Goal: Task Accomplishment & Management: Manage account settings

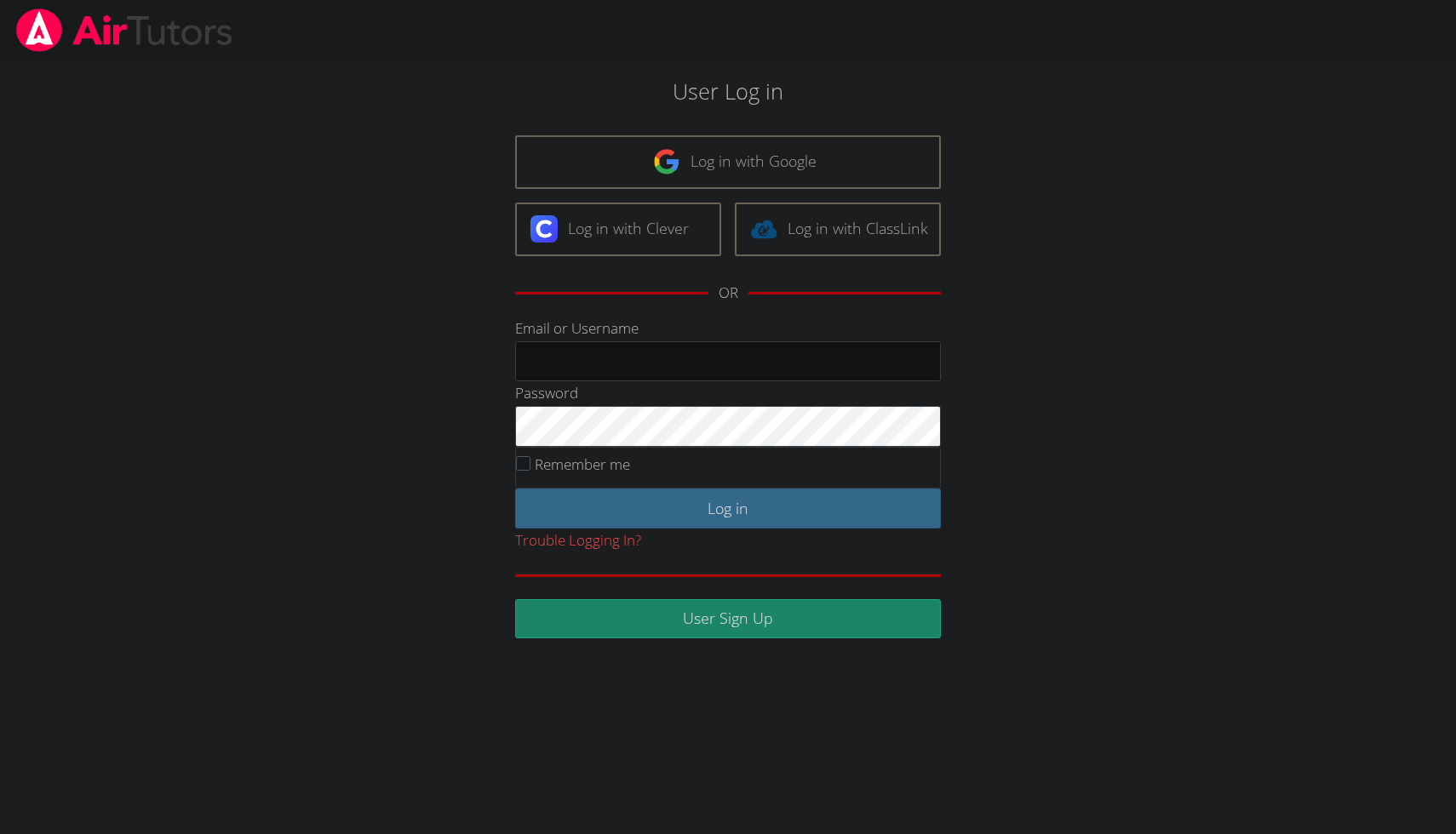
click at [1050, 237] on div "User Log in Log in with Google Log in with Clever Log in with ClassLink OR Emai…" at bounding box center [727, 356] width 786 height 564
click at [1027, 320] on div "User Log in Log in with Google Log in with Clever Log in with ClassLink OR Emai…" at bounding box center [727, 356] width 786 height 564
click at [677, 358] on input "Email or Username" at bounding box center [728, 362] width 426 height 41
paste input "[EMAIL_ADDRESS][DOMAIN_NAME]"
type input "[EMAIL_ADDRESS][DOMAIN_NAME]"
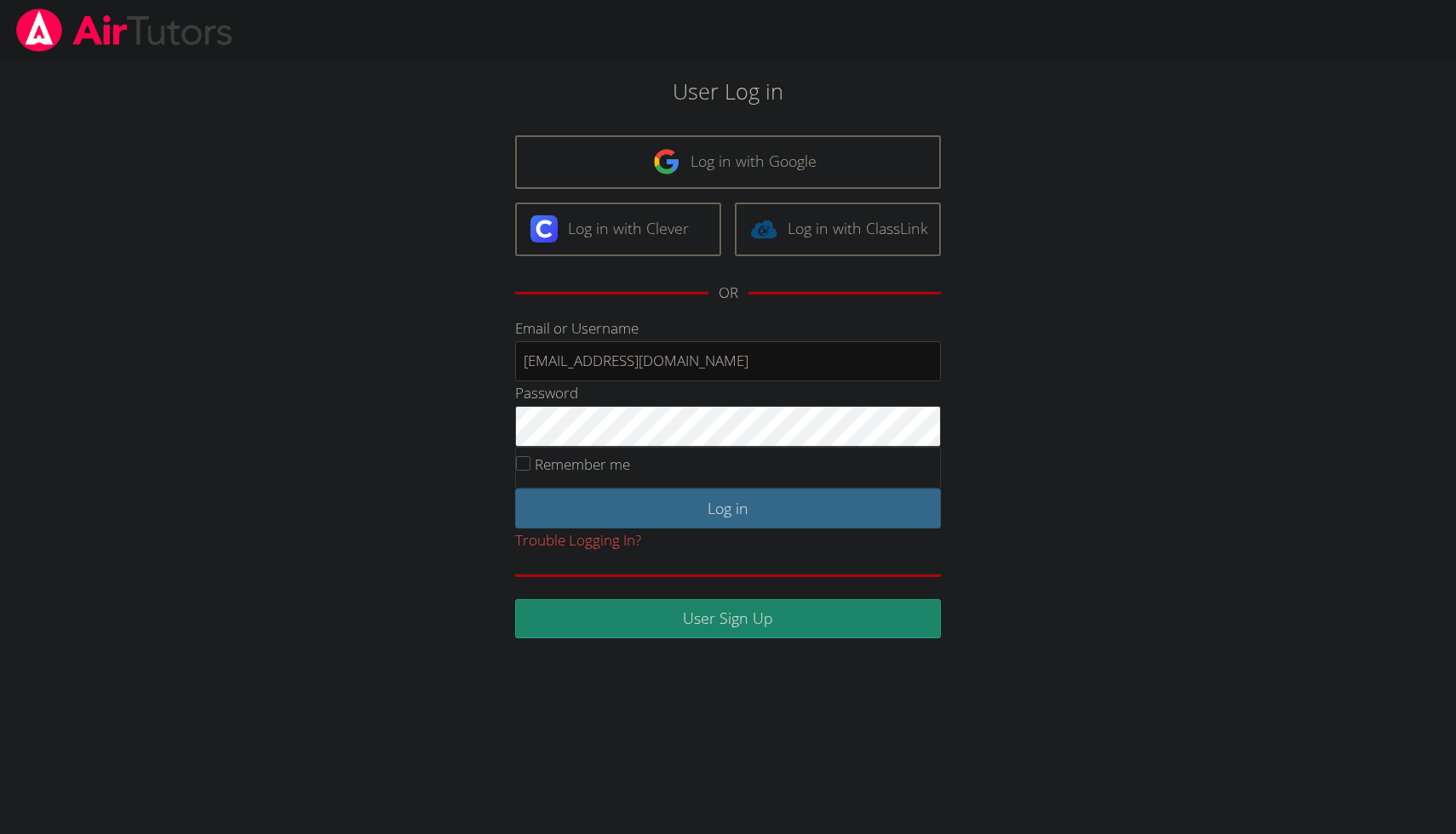
click at [266, 521] on div "User Log in Log in with Google Log in with Clever Log in with ClassLink OR Emai…" at bounding box center [728, 349] width 1092 height 577
click at [562, 468] on label "Remember me" at bounding box center [583, 464] width 96 height 19
click at [530, 468] on input "Remember me" at bounding box center [523, 464] width 14 height 14
checkbox input "true"
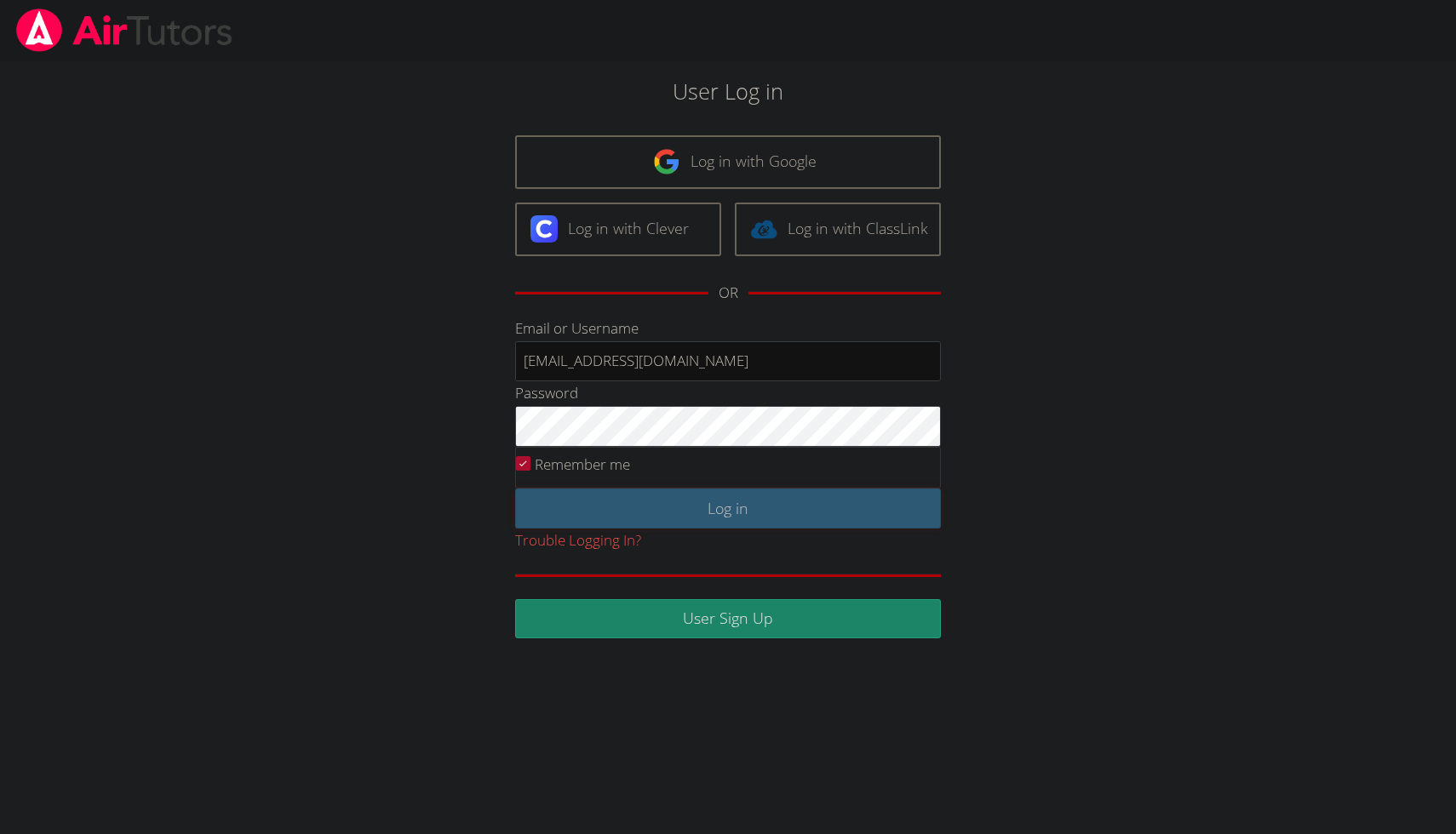
click at [579, 517] on input "Log in" at bounding box center [728, 508] width 426 height 40
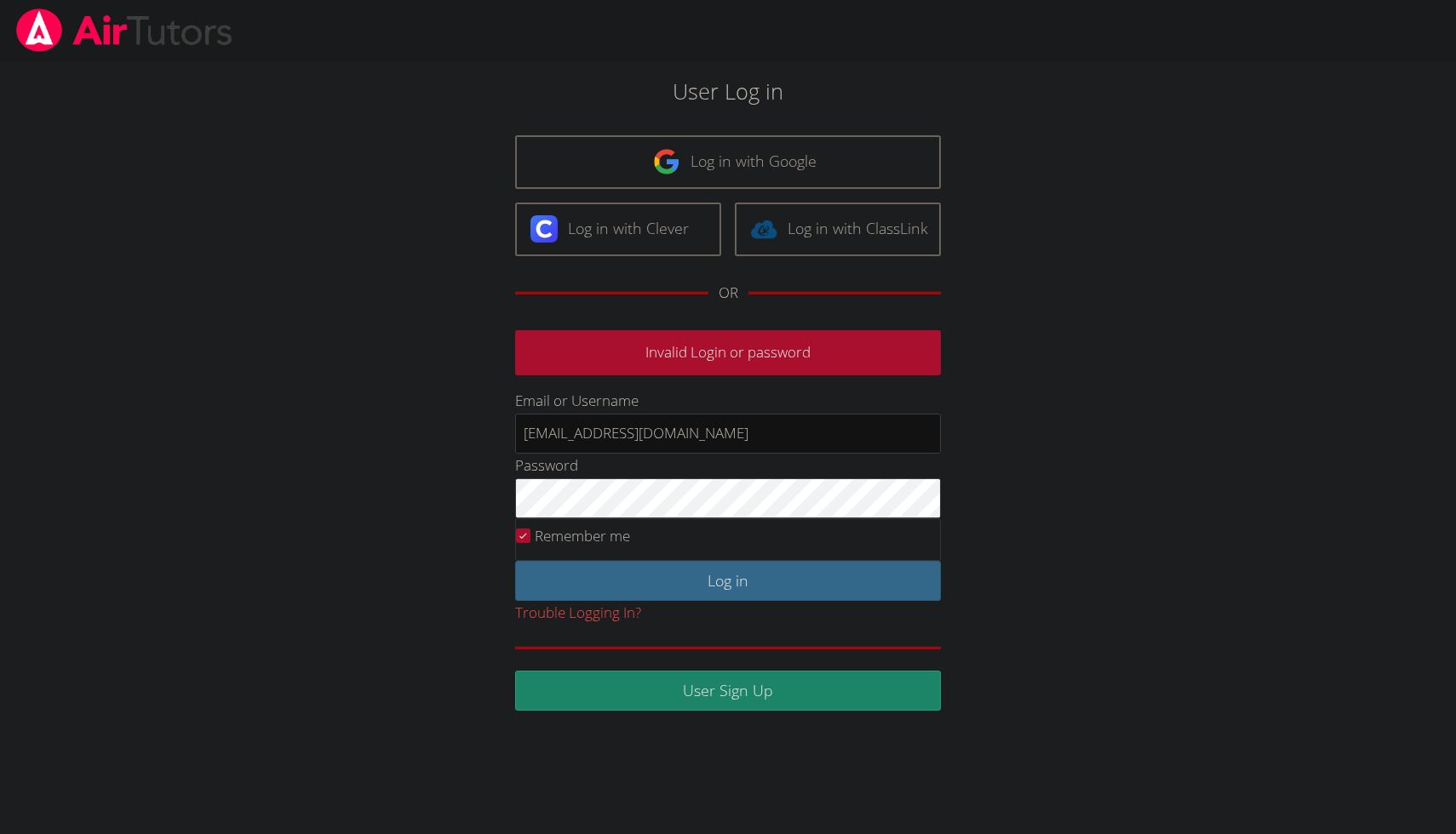
click at [1053, 448] on div "User Log in Log in with Google Log in with Clever Log in with ClassLink OR Inva…" at bounding box center [727, 392] width 786 height 635
click at [610, 432] on input "[EMAIL_ADDRESS][DOMAIN_NAME]" at bounding box center [728, 434] width 426 height 41
type input "[EMAIL_ADDRESS][DOMAIN_NAME]"
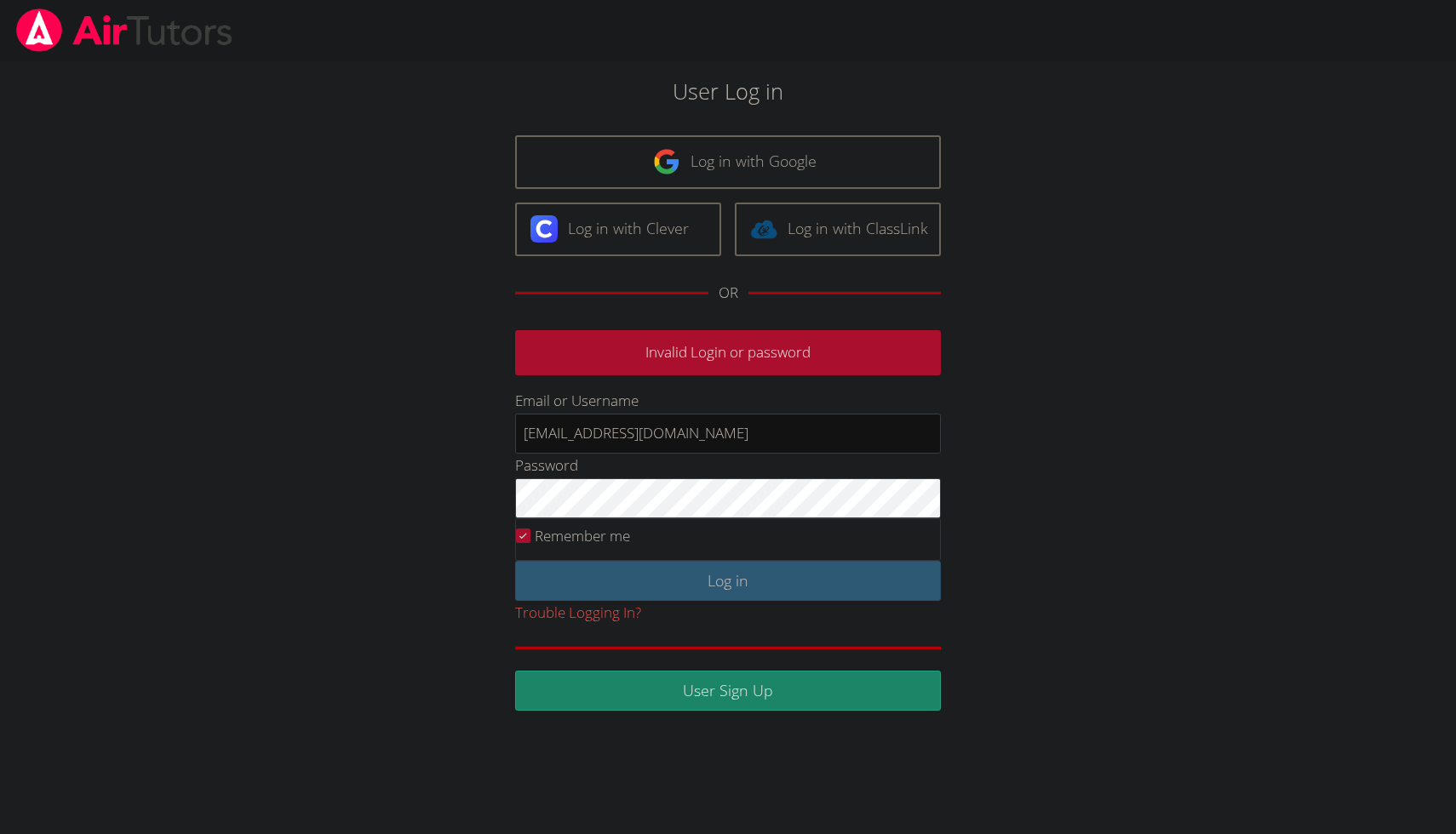
click at [699, 581] on input "Log in" at bounding box center [728, 581] width 426 height 40
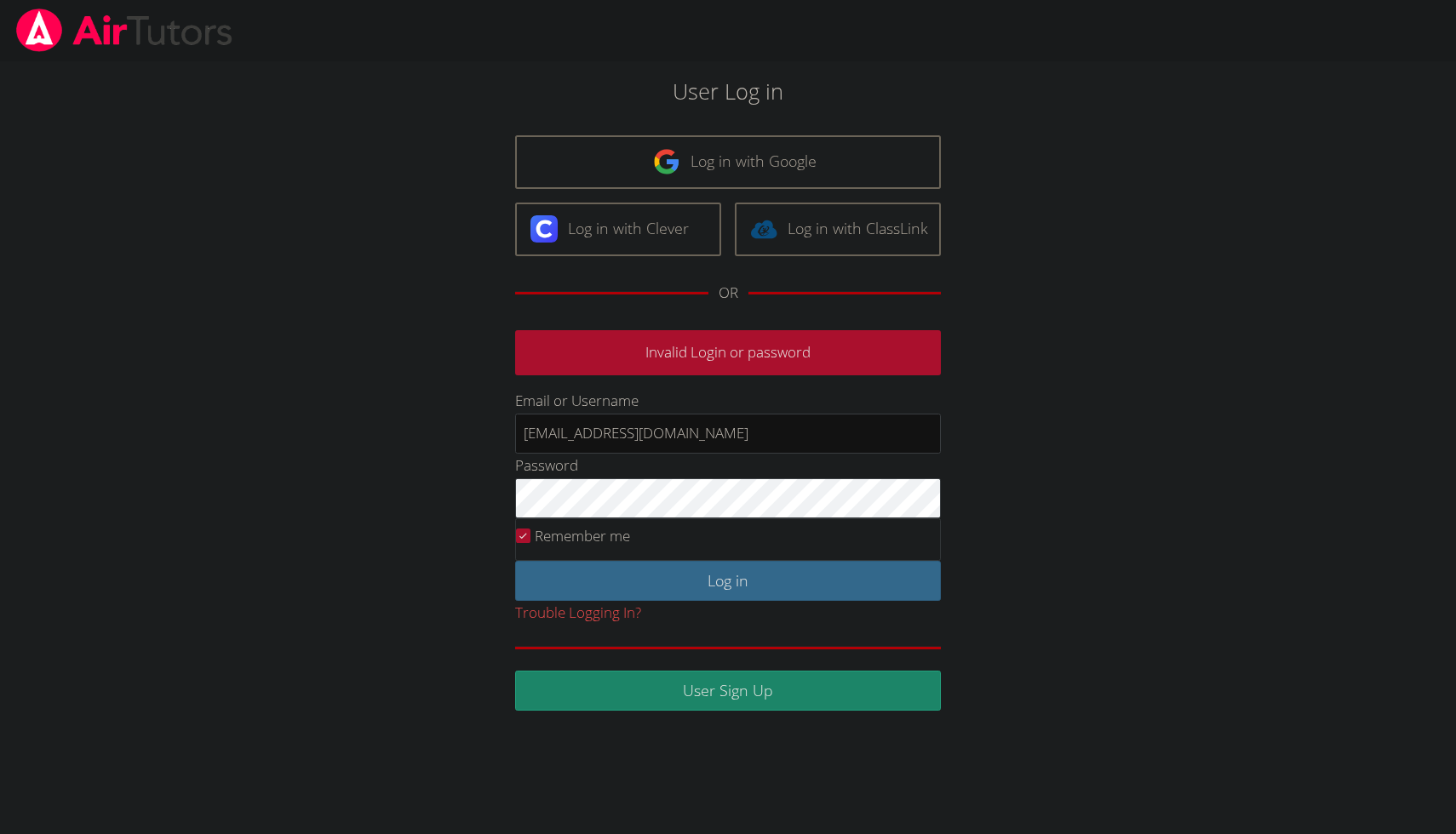
click at [1156, 496] on div "User Log in Log in with Google Log in with Clever Log in with ClassLink OR Inva…" at bounding box center [728, 386] width 1092 height 649
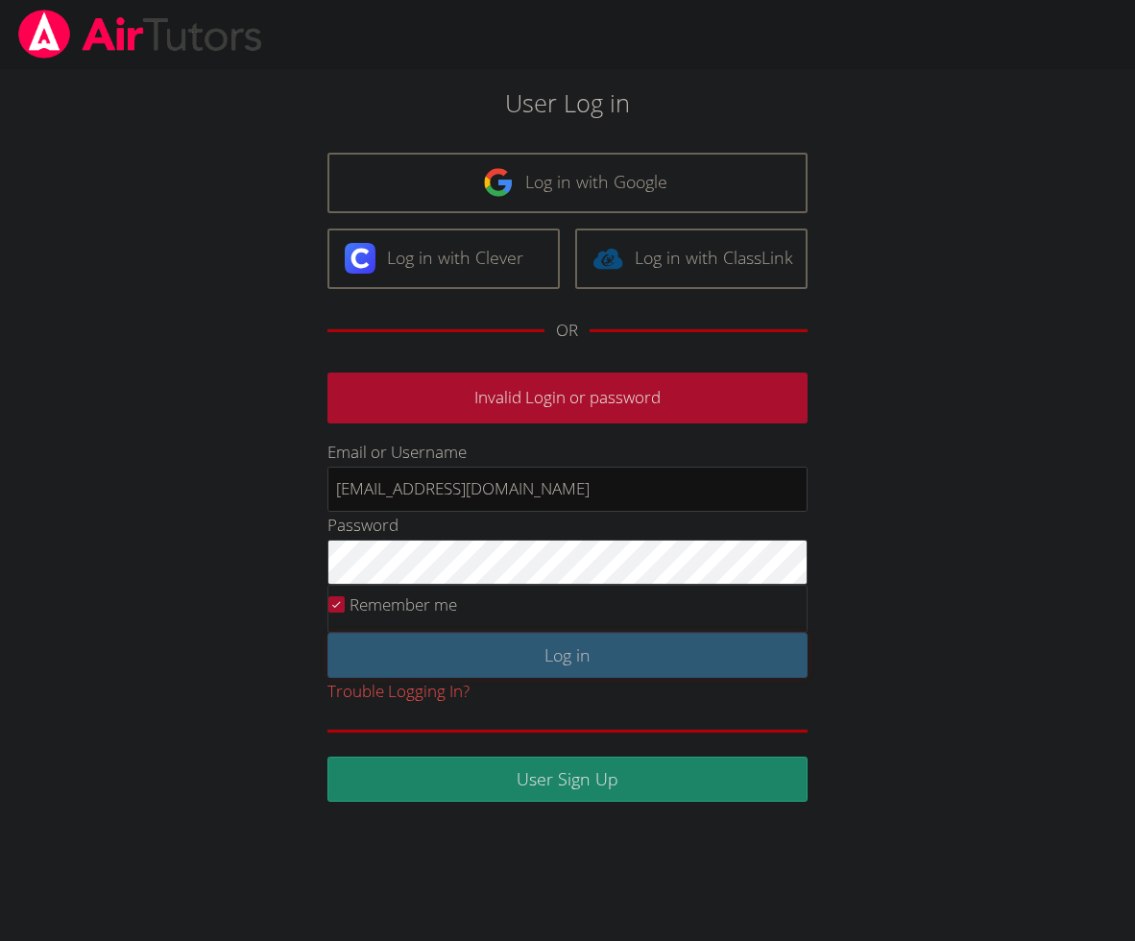
click at [581, 659] on input "Log in" at bounding box center [567, 655] width 480 height 45
